Goal: Find contact information: Find contact information

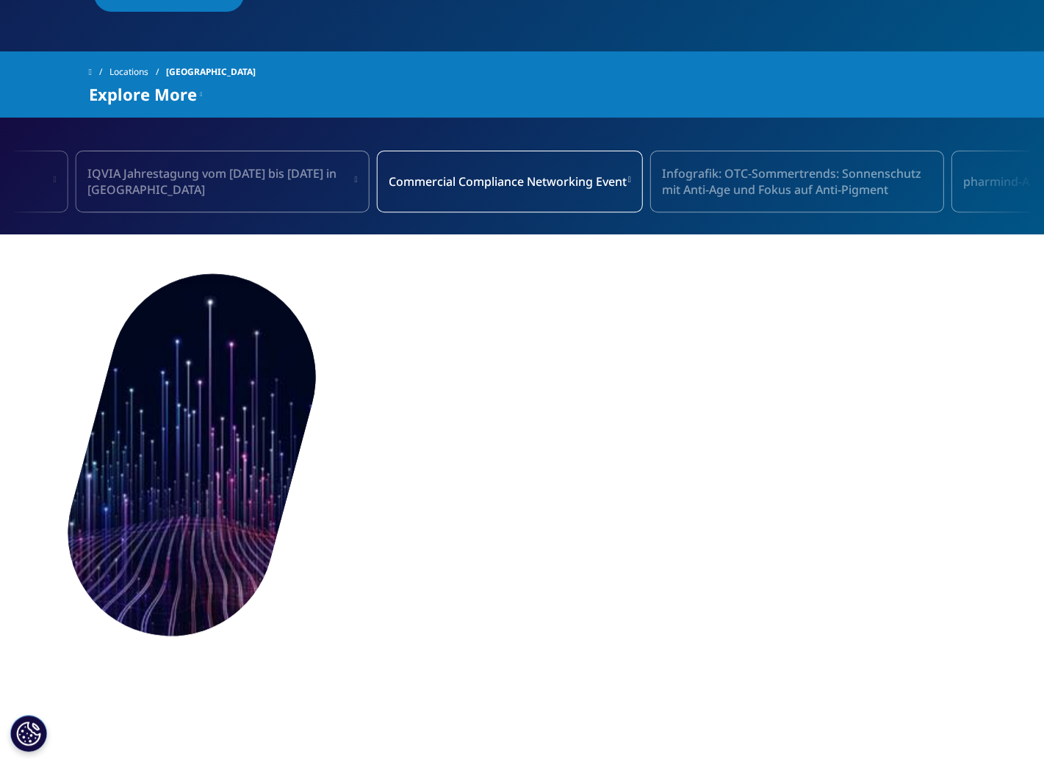
scroll to position [587, 0]
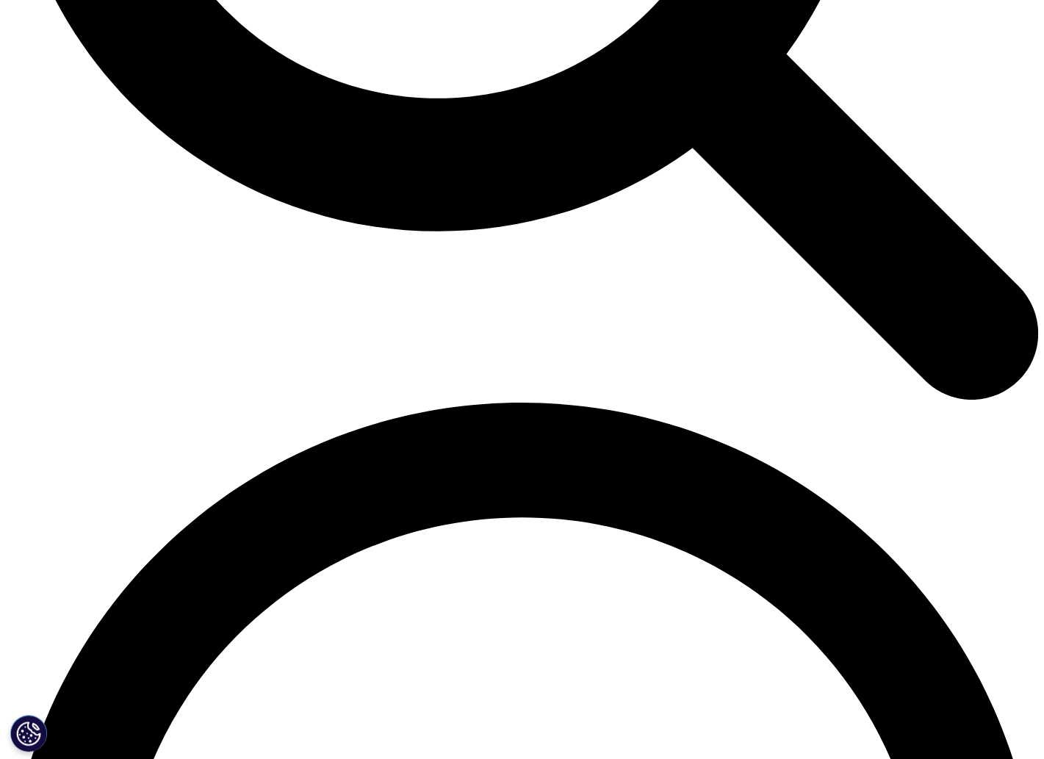
scroll to position [1692, 0]
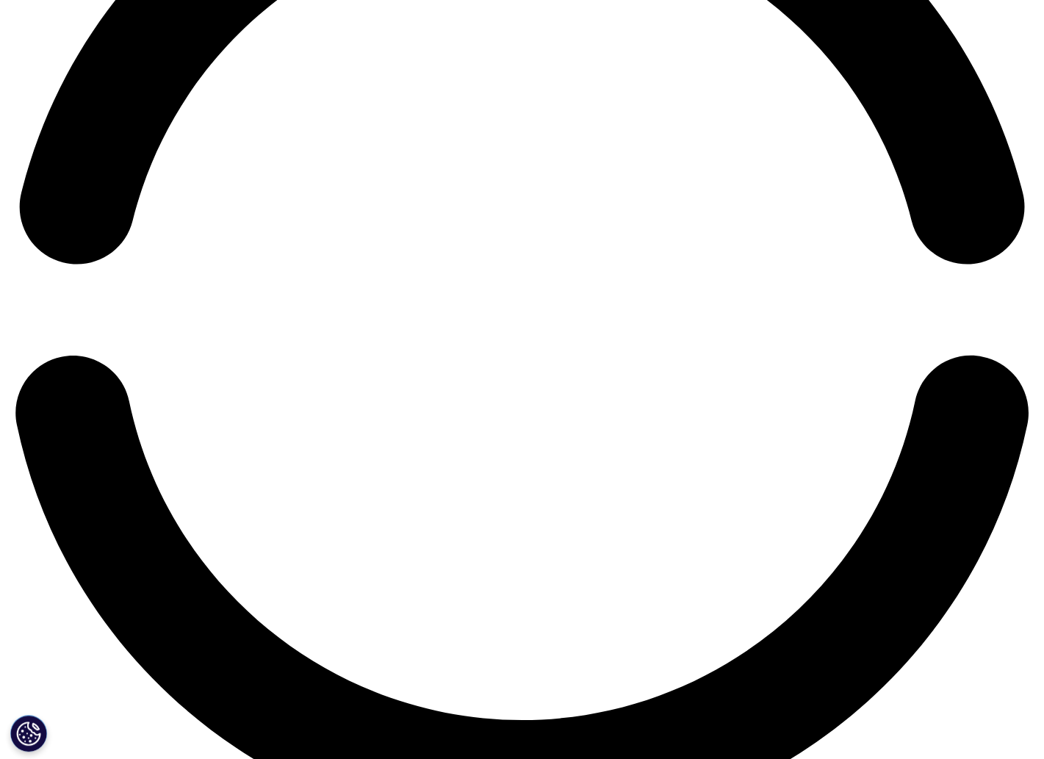
scroll to position [2299, 0]
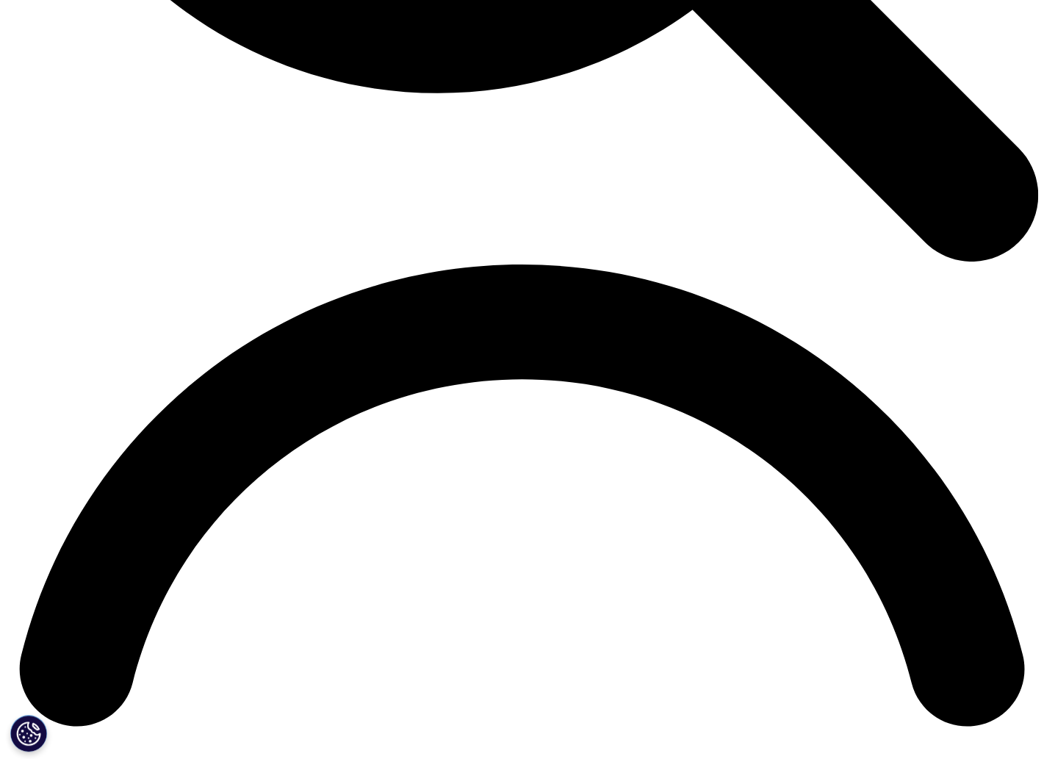
scroll to position [1836, 0]
